Goal: Task Accomplishment & Management: Manage account settings

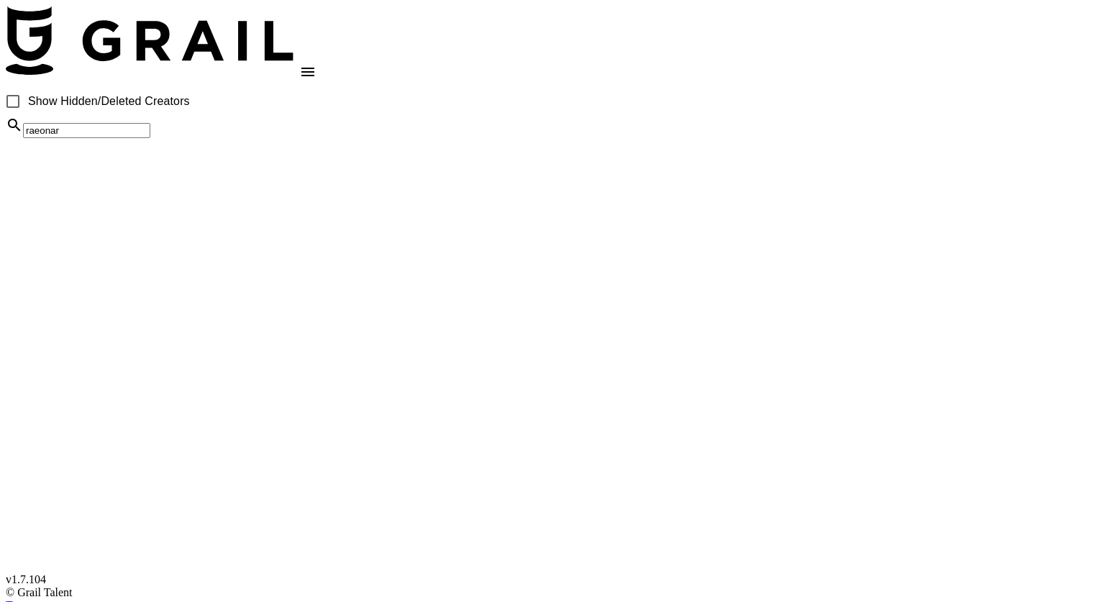
click at [150, 138] on input "raeonar" at bounding box center [86, 130] width 127 height 15
type input "chloem4y"
click at [247, 138] on div "chloem4y" at bounding box center [547, 127] width 1082 height 22
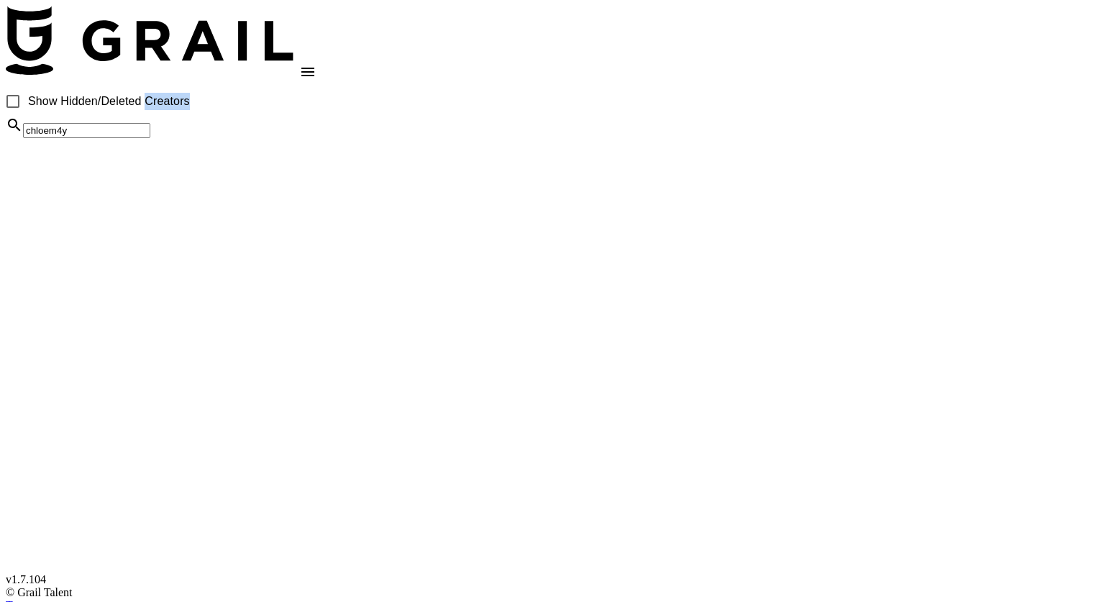
click at [247, 138] on div "chloem4y" at bounding box center [547, 127] width 1082 height 22
click at [150, 138] on input "chloem4y" at bounding box center [86, 130] width 127 height 15
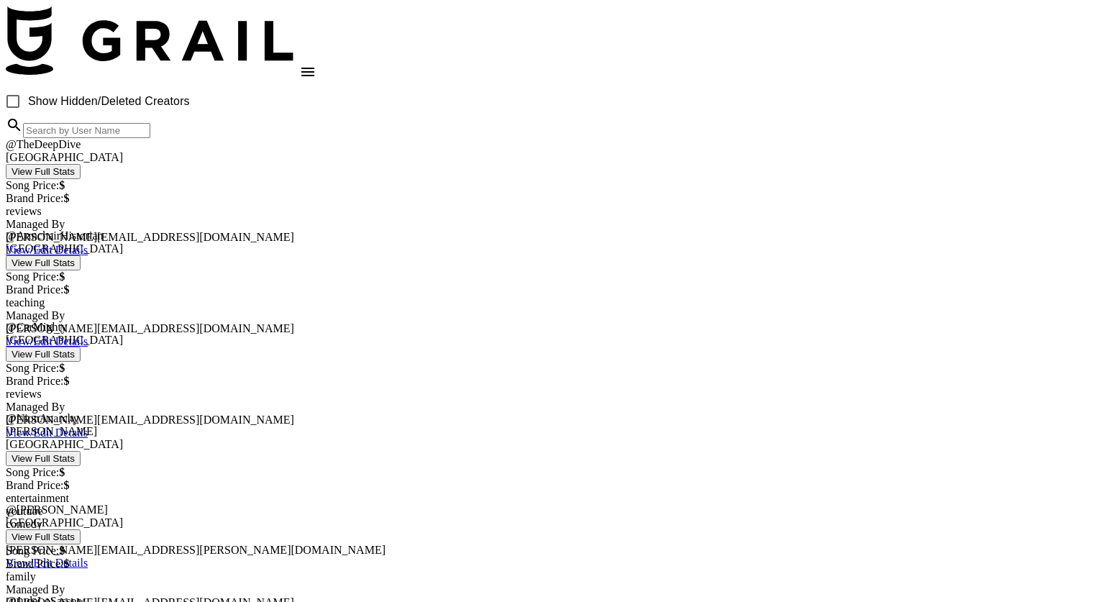
click at [88, 335] on link "View/Edit Details" at bounding box center [47, 341] width 82 height 12
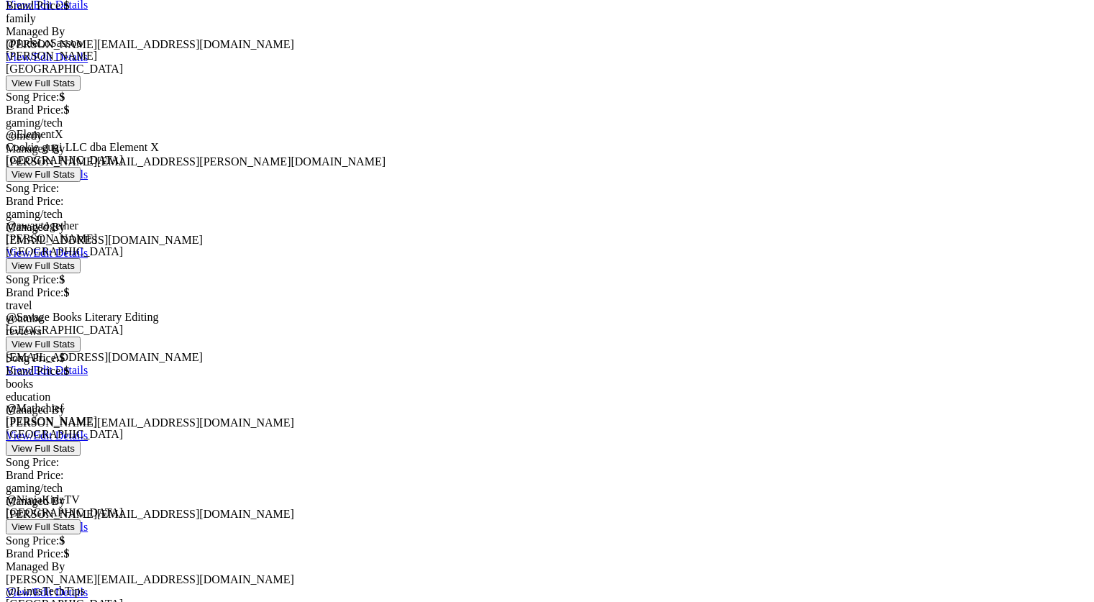
scroll to position [559, 0]
click at [88, 363] on link "View/Edit Details" at bounding box center [47, 369] width 82 height 12
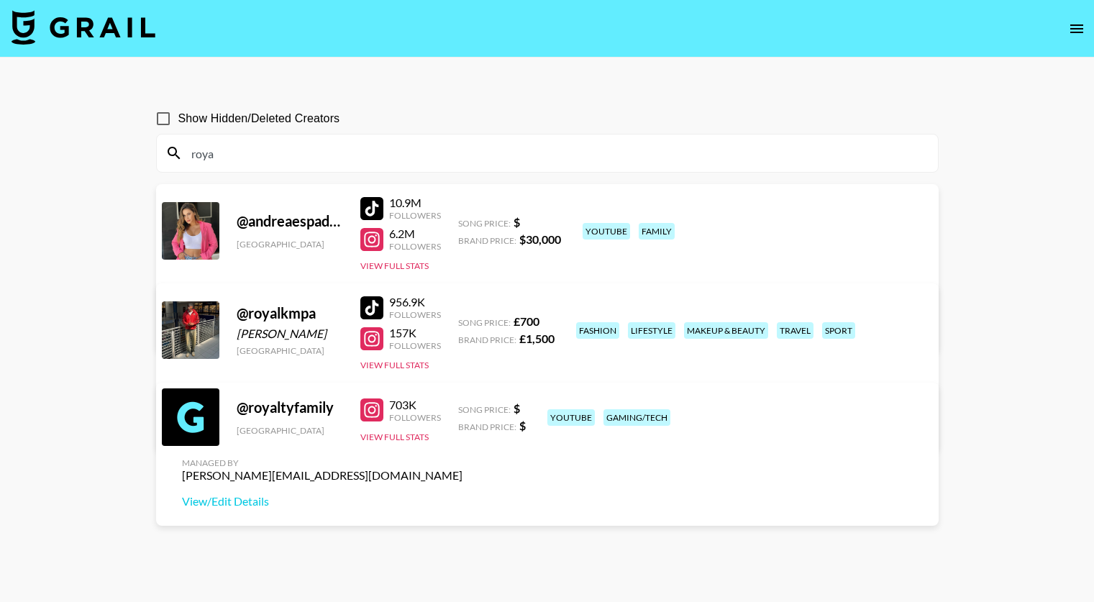
click at [242, 142] on input "roya" at bounding box center [556, 153] width 746 height 23
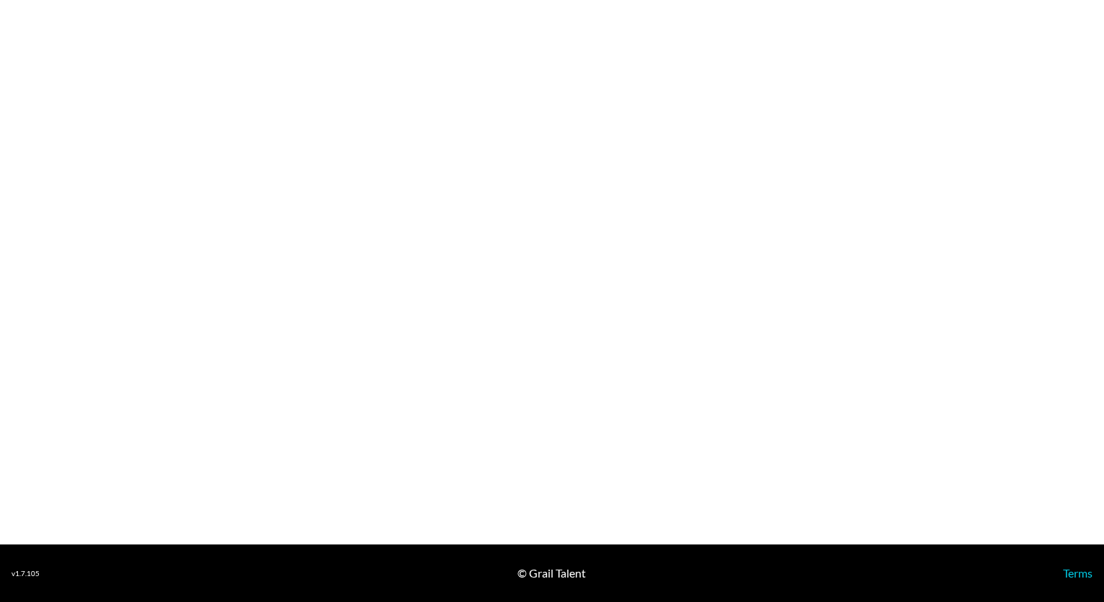
select select "USD"
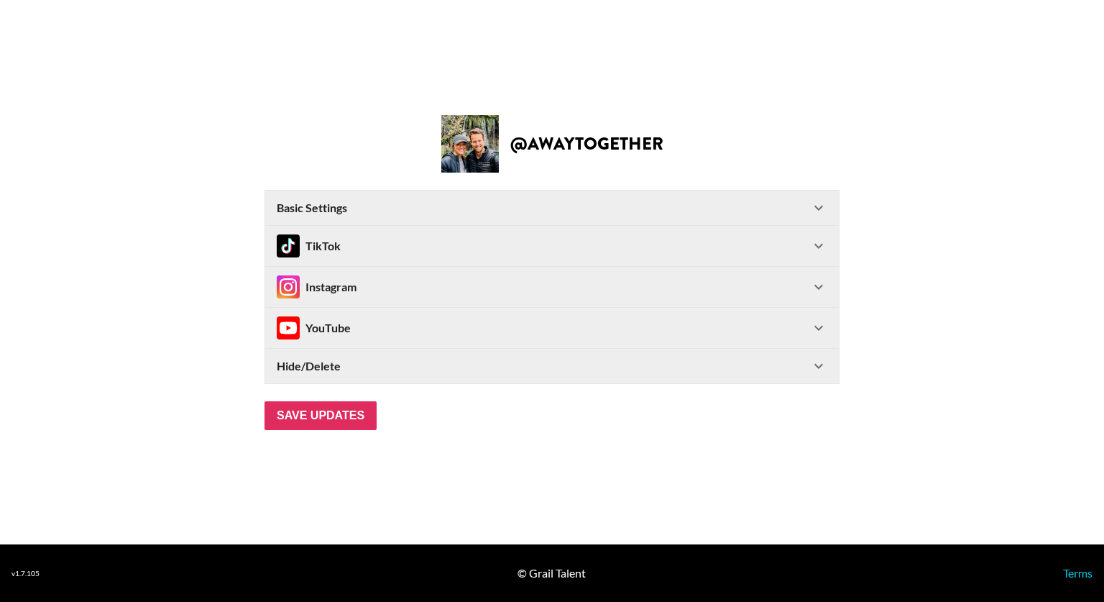
click at [617, 206] on div "Basic Settings" at bounding box center [544, 208] width 534 height 14
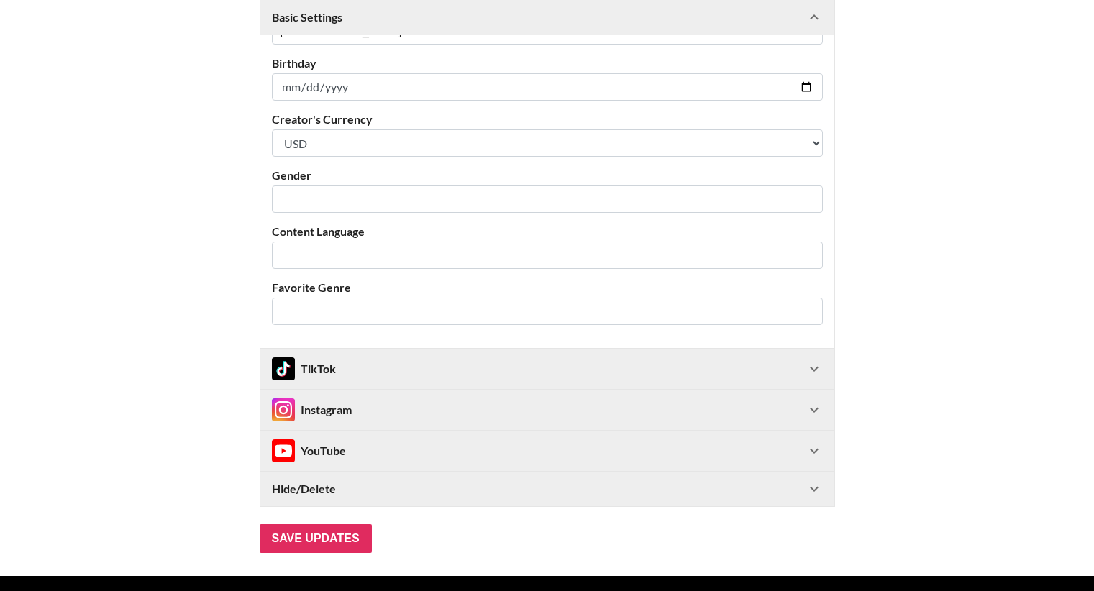
scroll to position [321, 0]
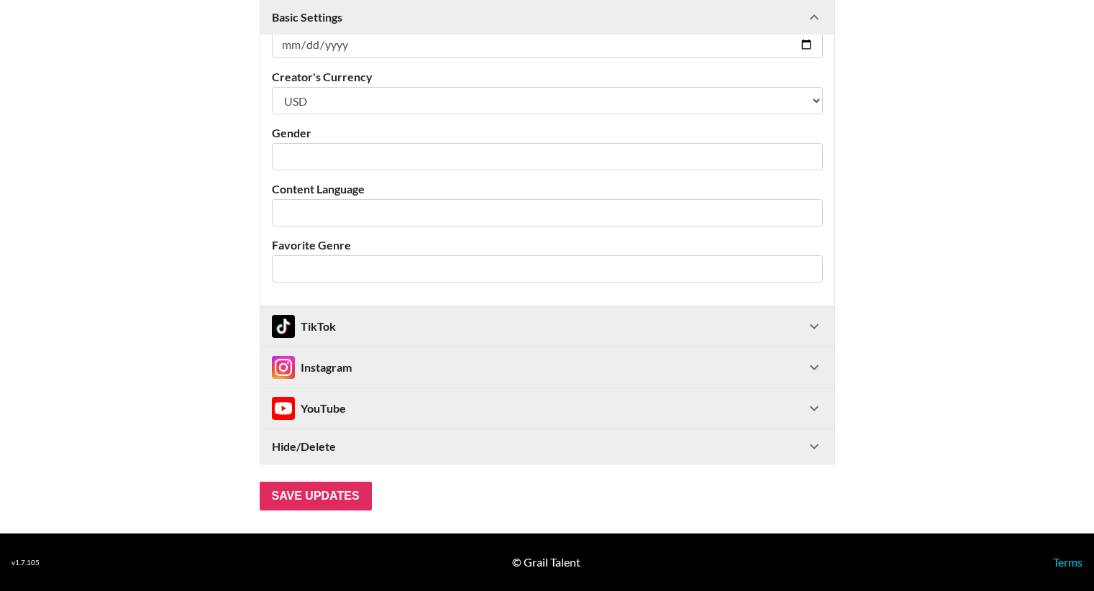
click at [815, 326] on icon at bounding box center [813, 326] width 17 height 17
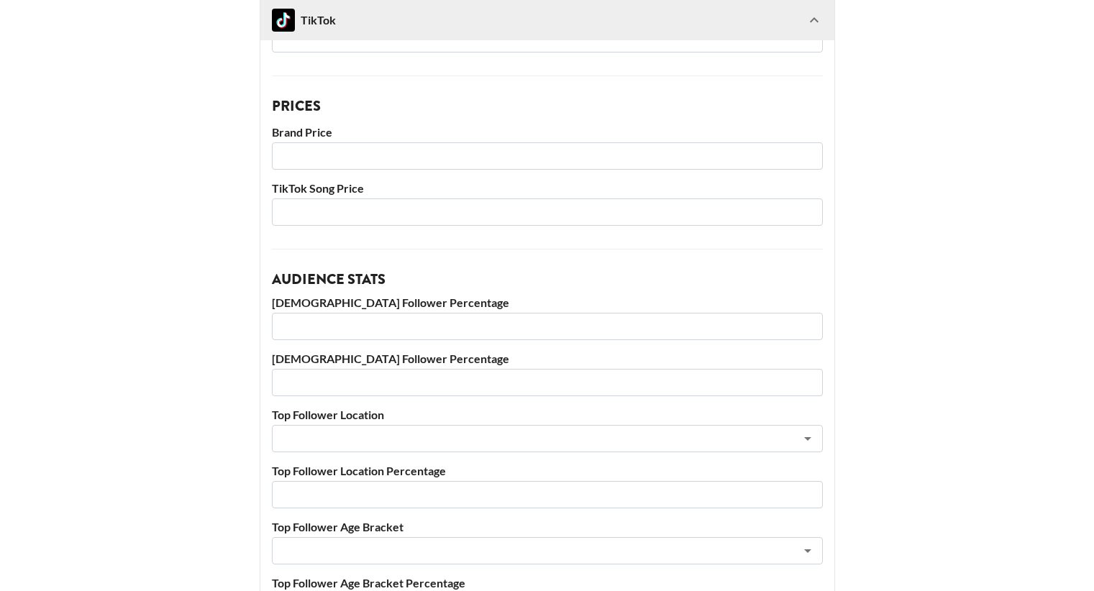
scroll to position [995, 0]
